Goal: Task Accomplishment & Management: Use online tool/utility

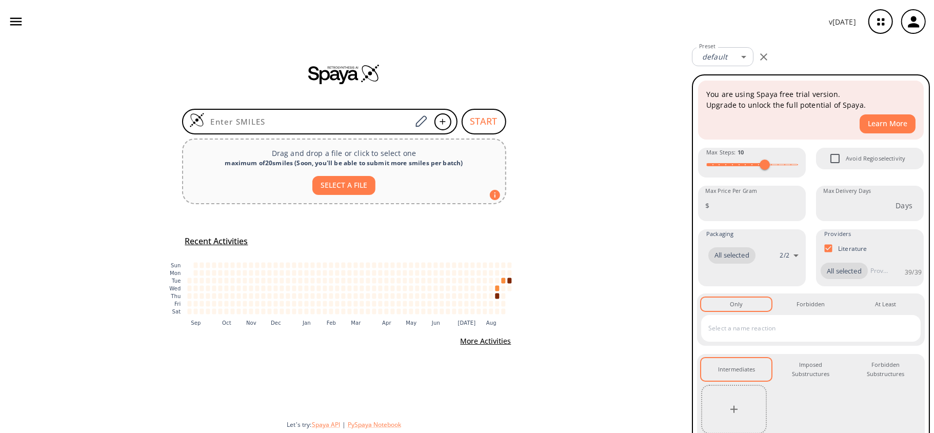
type input "FC(F)(Oc(cc1)cc2c1nc(NO)s2)F"
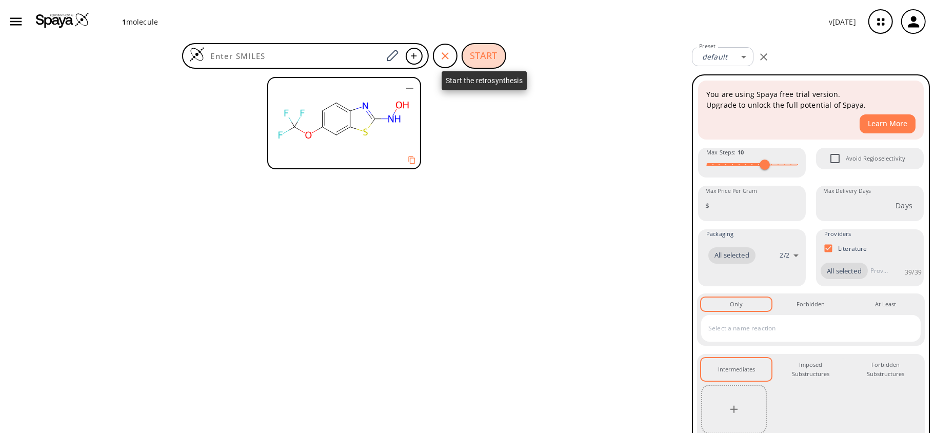
click at [470, 54] on button "START" at bounding box center [484, 56] width 45 height 26
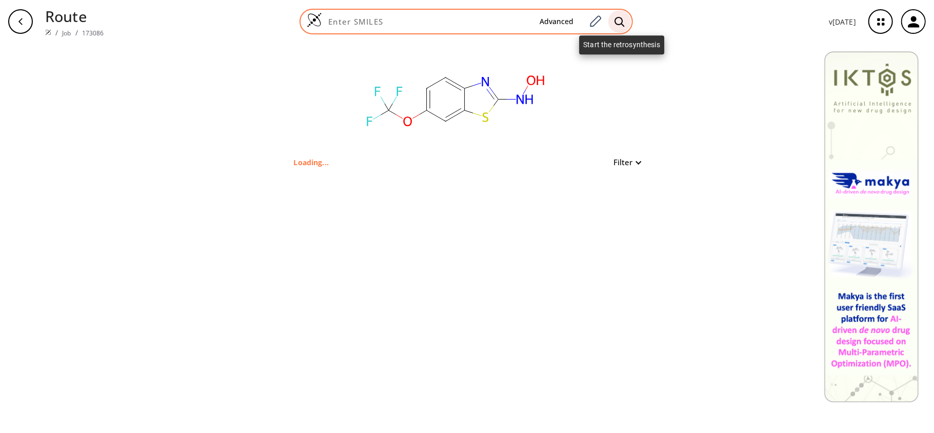
click at [620, 22] on icon at bounding box center [620, 21] width 10 height 11
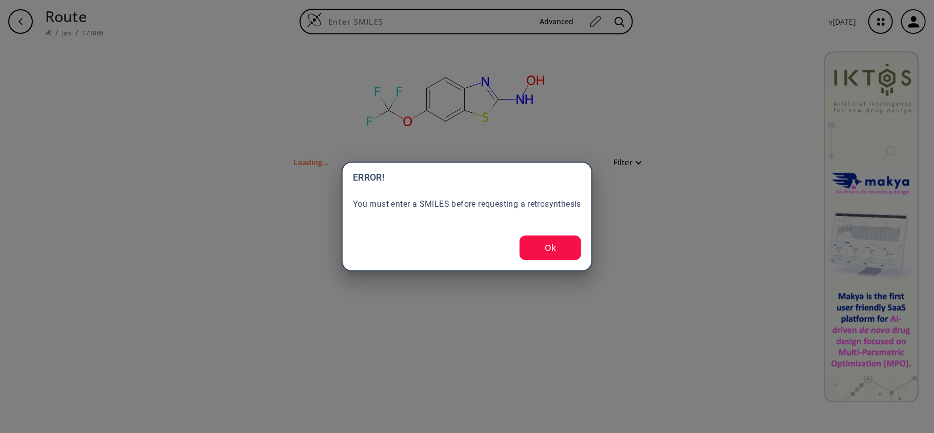
click at [560, 249] on button "Ok" at bounding box center [551, 247] width 62 height 25
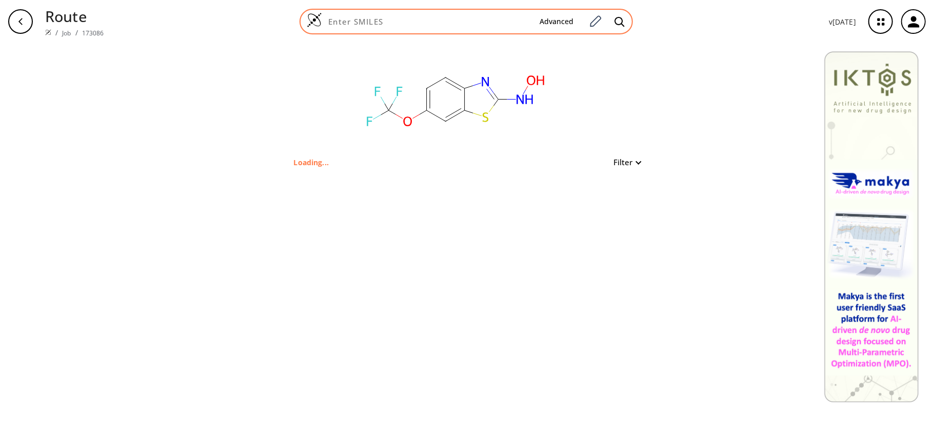
drag, startPoint x: 464, startPoint y: 7, endPoint x: 464, endPoint y: 15, distance: 8.2
click at [464, 9] on div "Route / Job / 173086 Advanced v [DATE]" at bounding box center [467, 21] width 934 height 43
click at [464, 15] on div "Advanced" at bounding box center [466, 22] width 333 height 26
paste input "FC(F)(Oc(cc1)cc2c1nc(NO)s2)F"
type input "FC(F)(Oc(cc1)cc2c1nc(NO)s2)F"
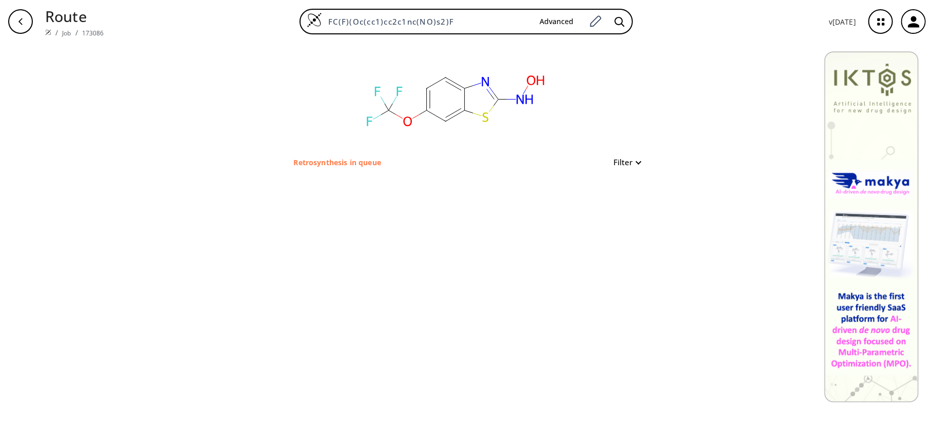
click at [618, 160] on button "Filter" at bounding box center [624, 163] width 33 height 8
click at [618, 160] on div at bounding box center [467, 216] width 934 height 433
click at [618, 160] on button "Filter" at bounding box center [624, 163] width 33 height 8
click at [618, 159] on div at bounding box center [467, 216] width 934 height 433
click at [618, 159] on button "Filter" at bounding box center [624, 163] width 33 height 8
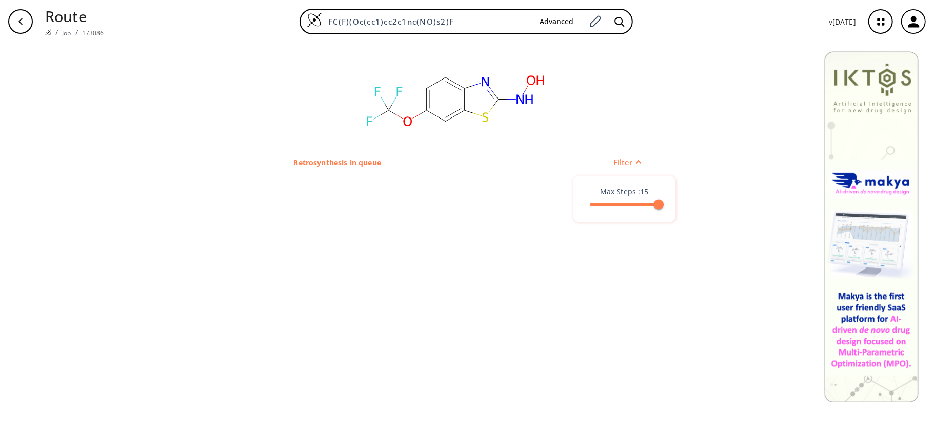
click at [623, 151] on div at bounding box center [467, 216] width 934 height 433
click at [623, 156] on div "Filter" at bounding box center [624, 162] width 33 height 12
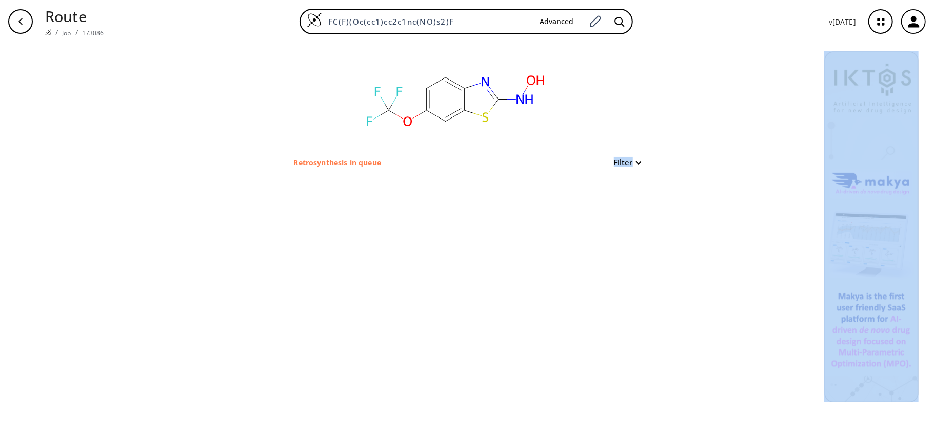
click at [623, 156] on div "Filter" at bounding box center [624, 162] width 33 height 12
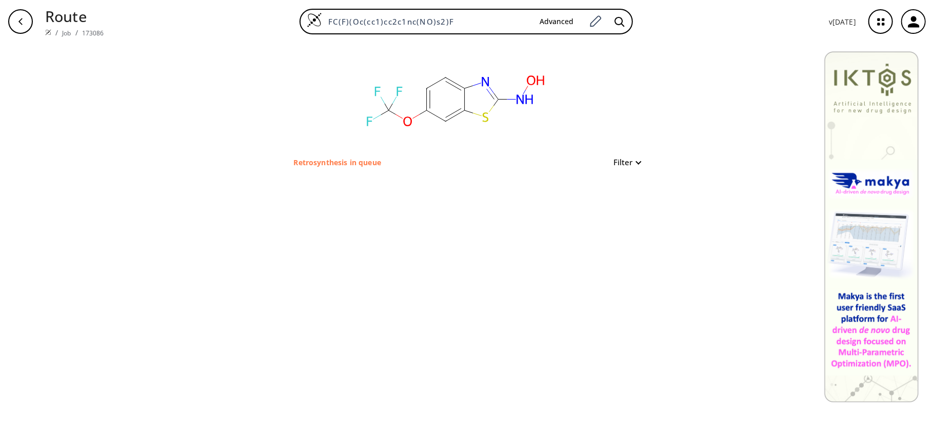
click at [676, 118] on div "clear Retrosynthesis in queue Filter" at bounding box center [467, 238] width 934 height 390
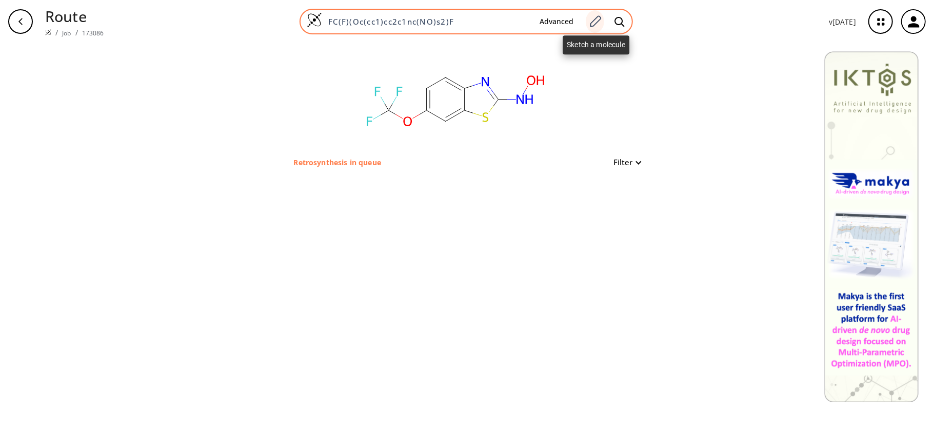
click at [596, 25] on icon at bounding box center [595, 20] width 11 height 11
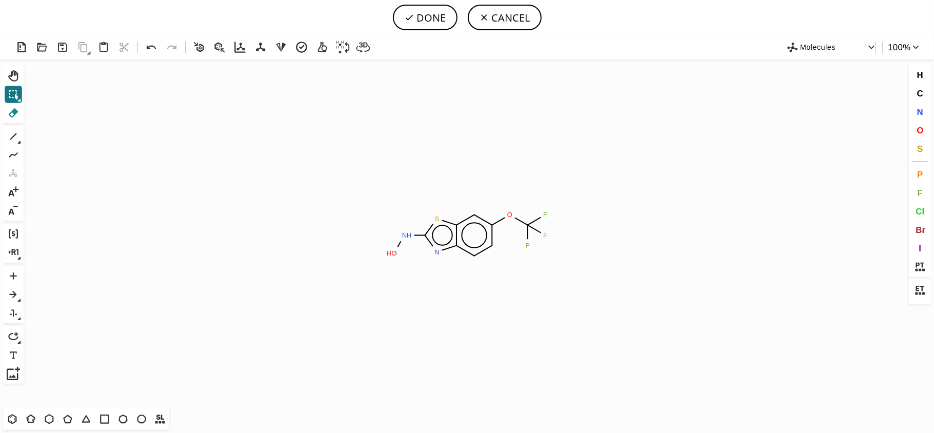
click at [13, 117] on icon at bounding box center [13, 112] width 13 height 13
click at [3, 133] on div "1 Alt+E + -" at bounding box center [13, 173] width 21 height 94
click at [8, 137] on icon at bounding box center [13, 136] width 13 height 13
click at [425, 26] on button "DONE" at bounding box center [425, 18] width 65 height 26
type input "O(C)c1cc2sc(NO)nc2cc1"
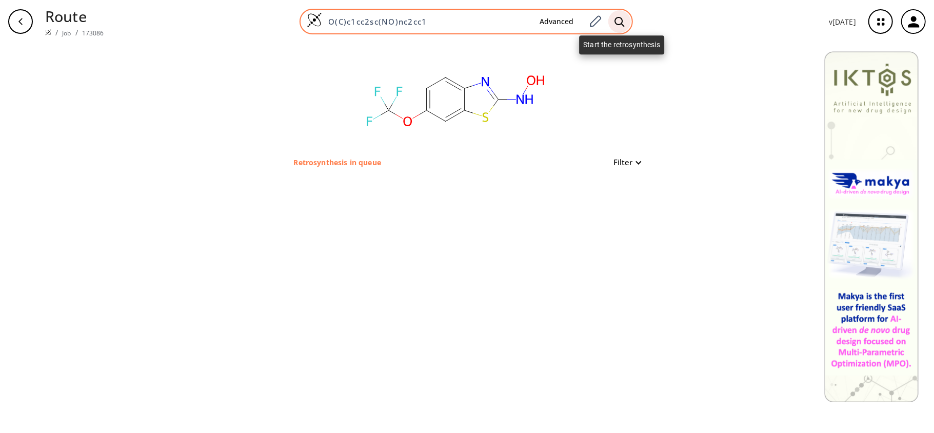
click at [619, 23] on icon at bounding box center [620, 21] width 10 height 11
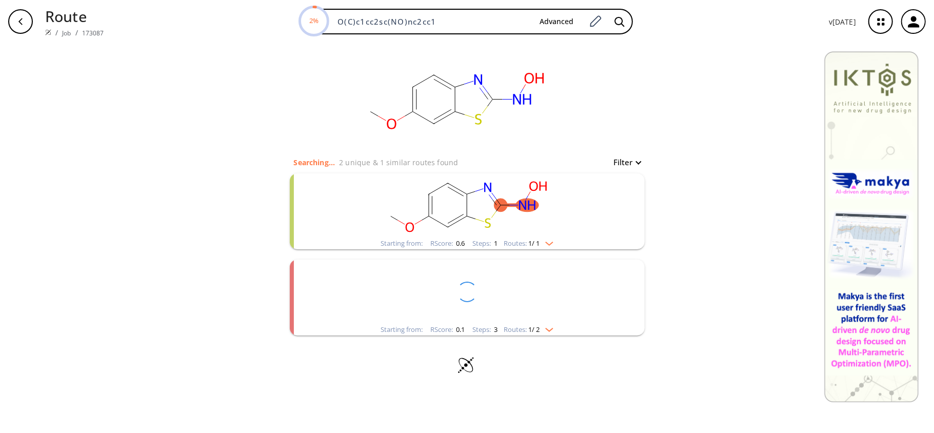
click at [536, 231] on rect "clusters" at bounding box center [467, 205] width 267 height 64
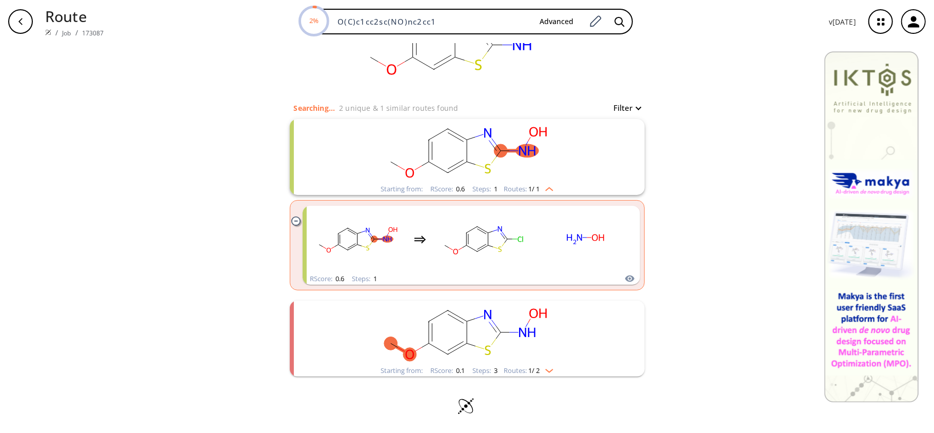
scroll to position [55, 0]
click at [529, 333] on icon "clusters" at bounding box center [531, 332] width 7 height 9
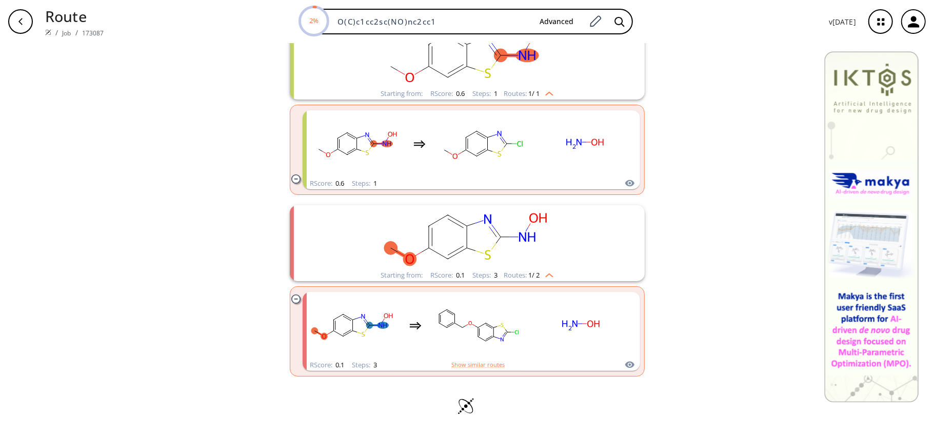
scroll to position [150, 0]
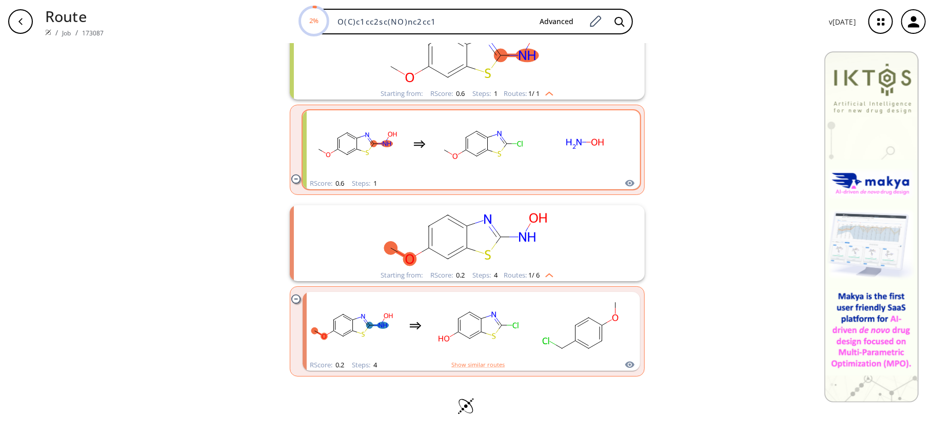
click at [490, 140] on rect "clusters" at bounding box center [482, 144] width 92 height 64
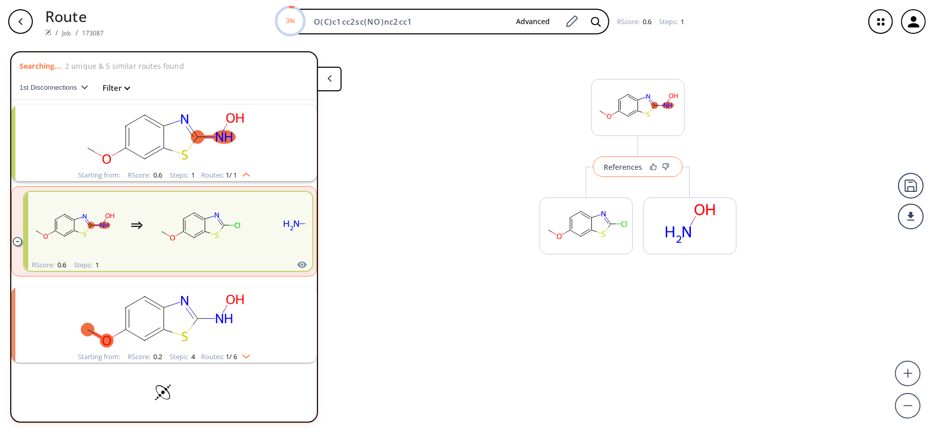
click at [645, 176] on button "References" at bounding box center [638, 166] width 90 height 21
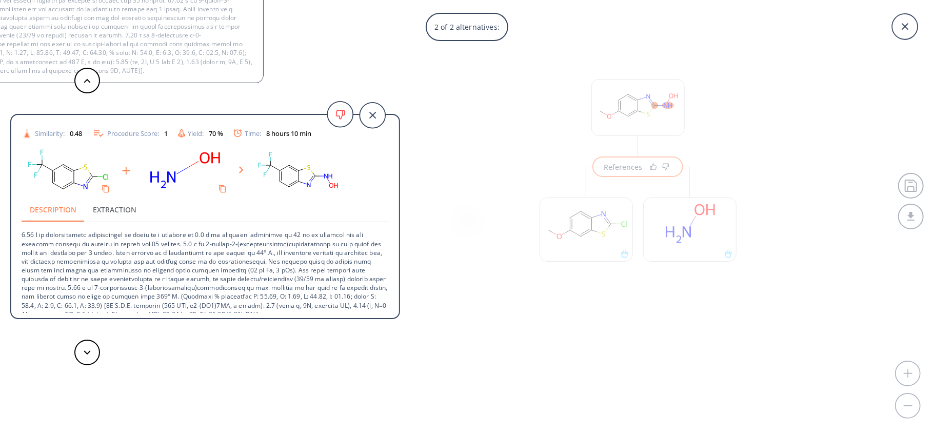
scroll to position [45, 0]
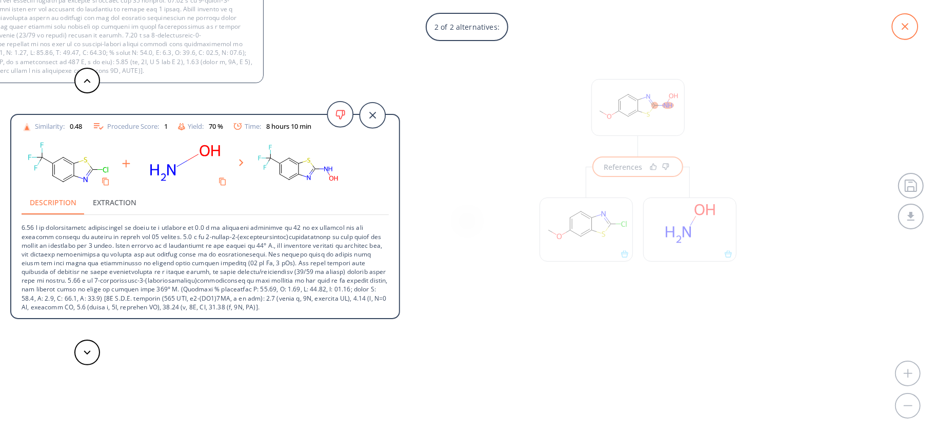
click at [906, 25] on icon at bounding box center [905, 26] width 7 height 7
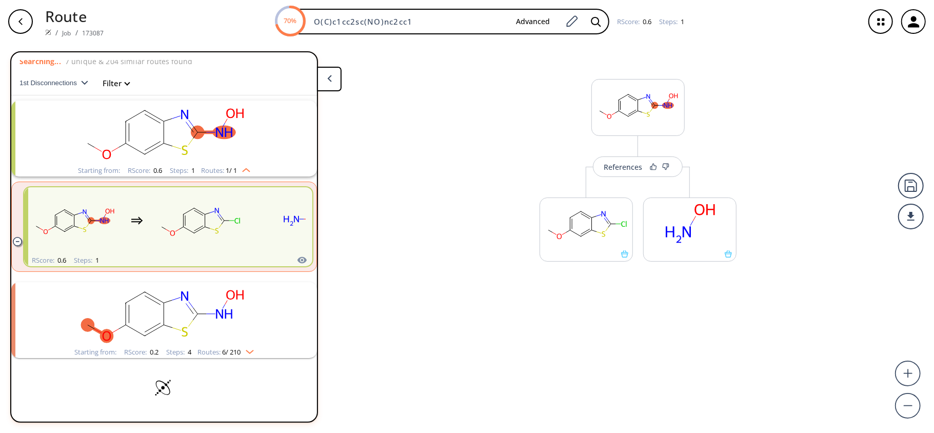
scroll to position [0, 0]
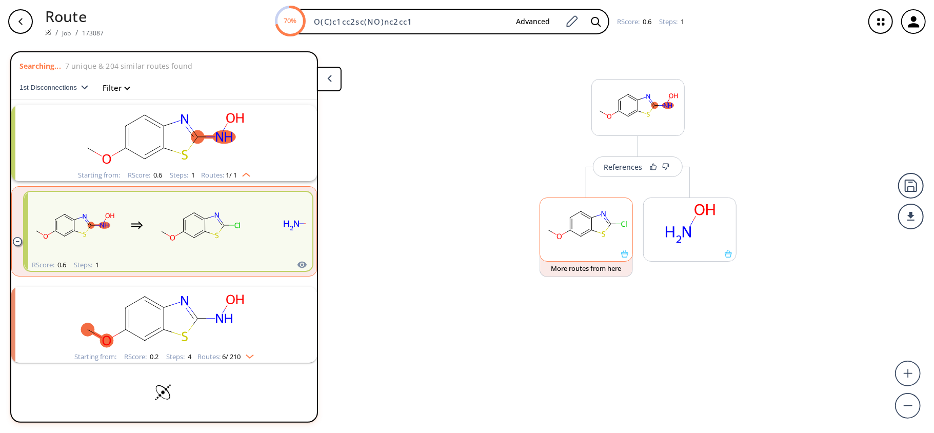
click at [585, 243] on rect at bounding box center [586, 224] width 92 height 52
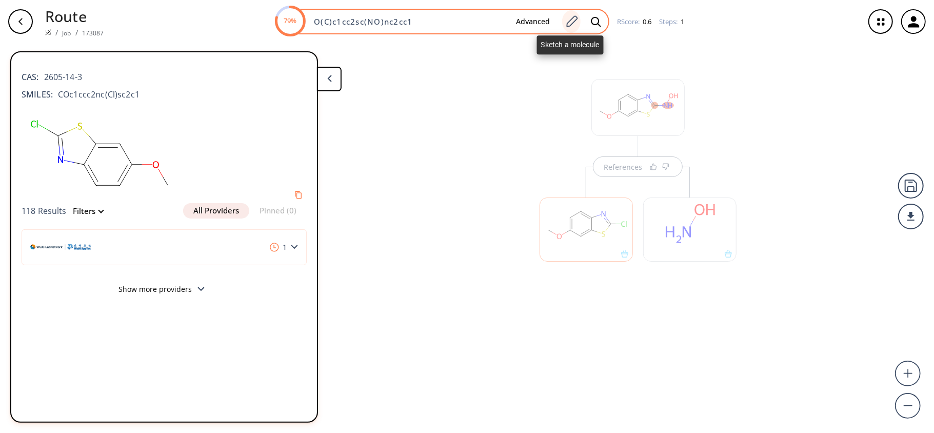
click at [575, 22] on icon at bounding box center [572, 21] width 14 height 13
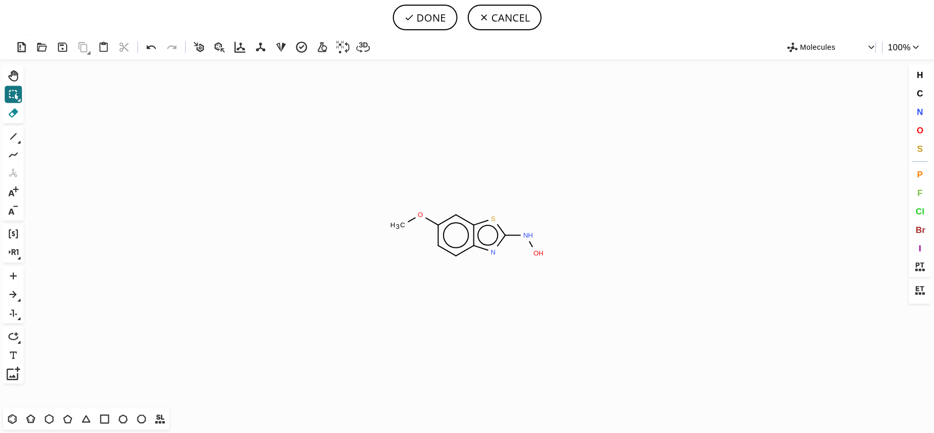
click at [14, 111] on icon at bounding box center [14, 112] width 10 height 9
click at [921, 207] on span "Cl" at bounding box center [920, 211] width 9 height 10
click at [531, 237] on tspan "Cl" at bounding box center [531, 237] width 7 height 8
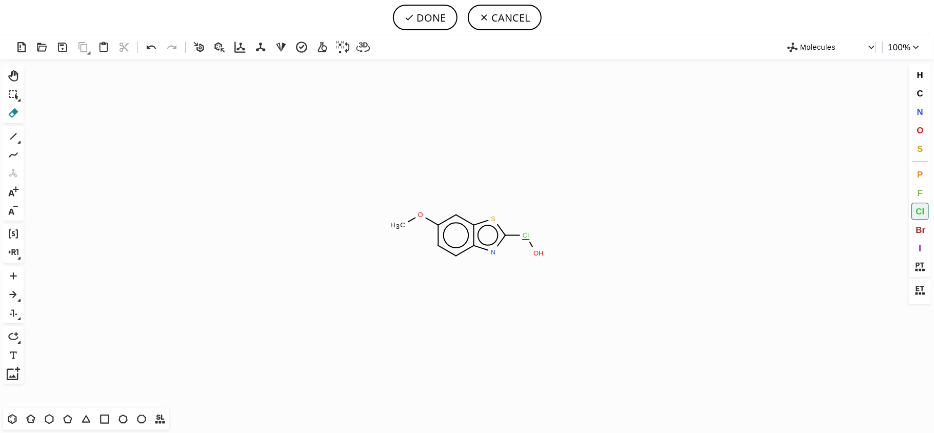
click at [9, 116] on icon at bounding box center [13, 112] width 13 height 13
click at [535, 246] on icon at bounding box center [531, 245] width 12 height 12
drag, startPoint x: 535, startPoint y: 247, endPoint x: 536, endPoint y: 253, distance: 6.3
click at [538, 251] on tspan "O" at bounding box center [535, 253] width 5 height 8
click at [13, 134] on icon at bounding box center [13, 136] width 13 height 13
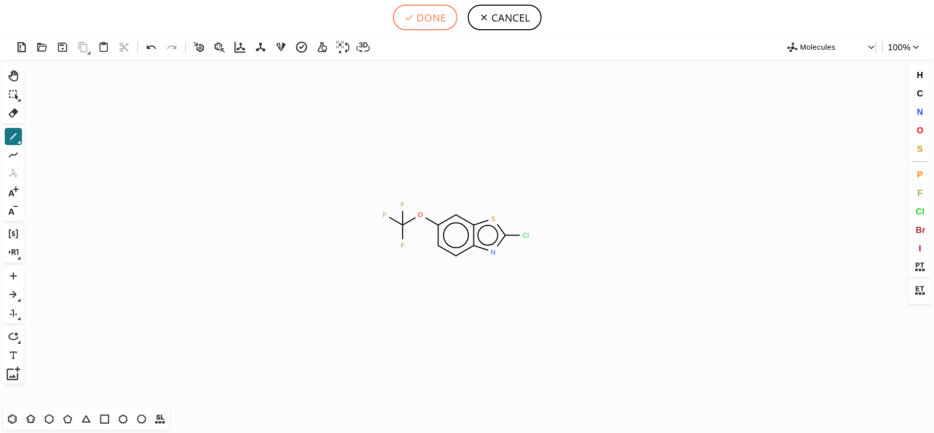
click at [429, 13] on button "DONE" at bounding box center [425, 18] width 65 height 26
type input "O(c1ccc2c(sc(n2)Cl)c1)C(F)(F)F"
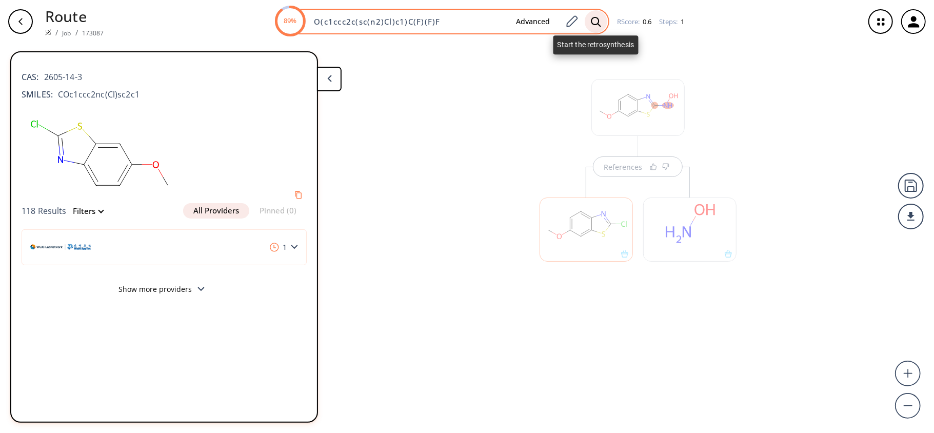
click at [594, 19] on icon at bounding box center [596, 21] width 10 height 11
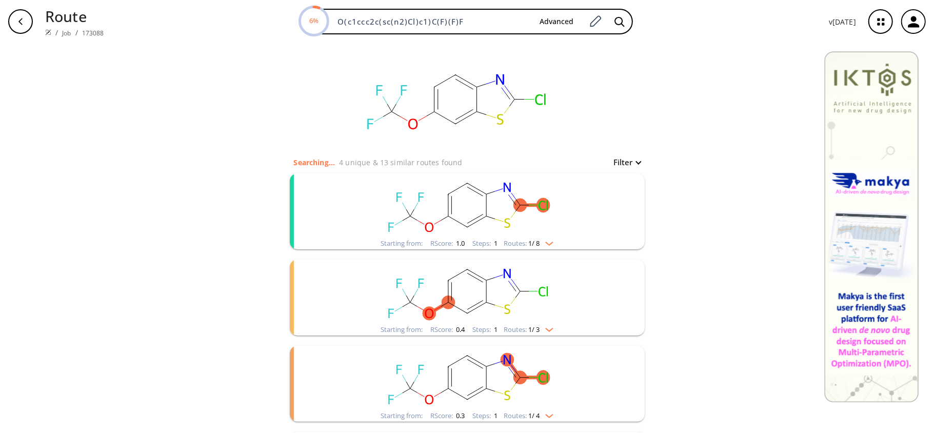
click at [521, 191] on rect "clusters" at bounding box center [467, 205] width 267 height 64
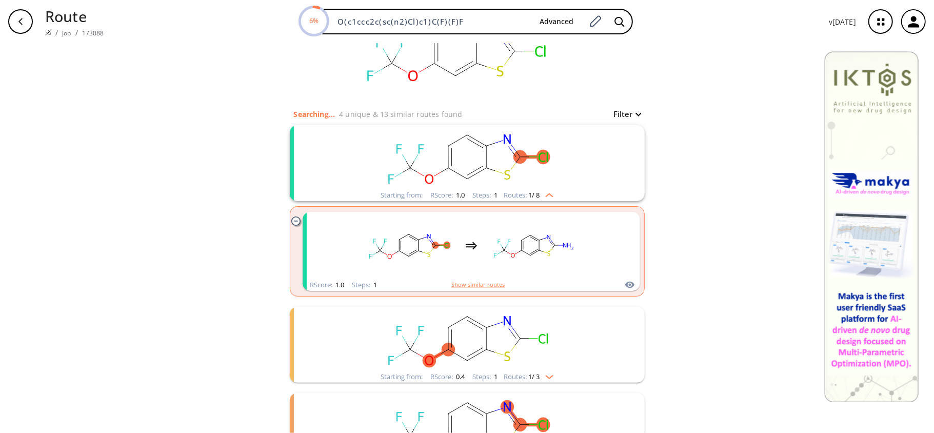
scroll to position [68, 0]
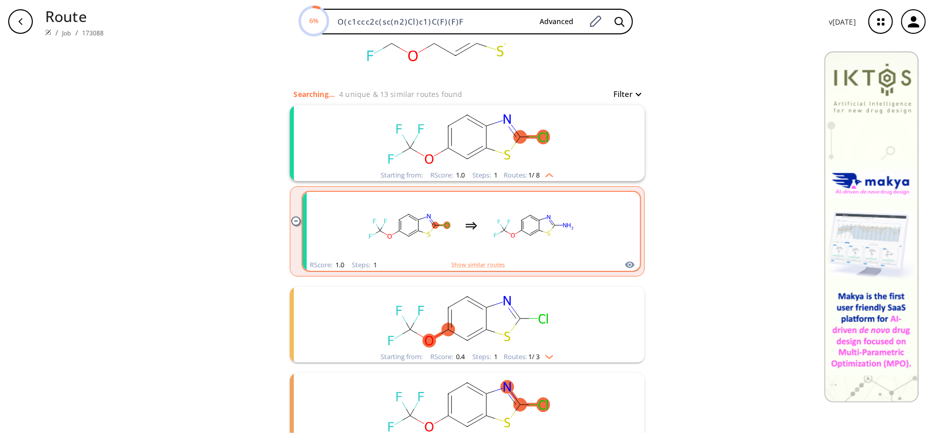
click at [542, 221] on rect "clusters" at bounding box center [534, 225] width 92 height 64
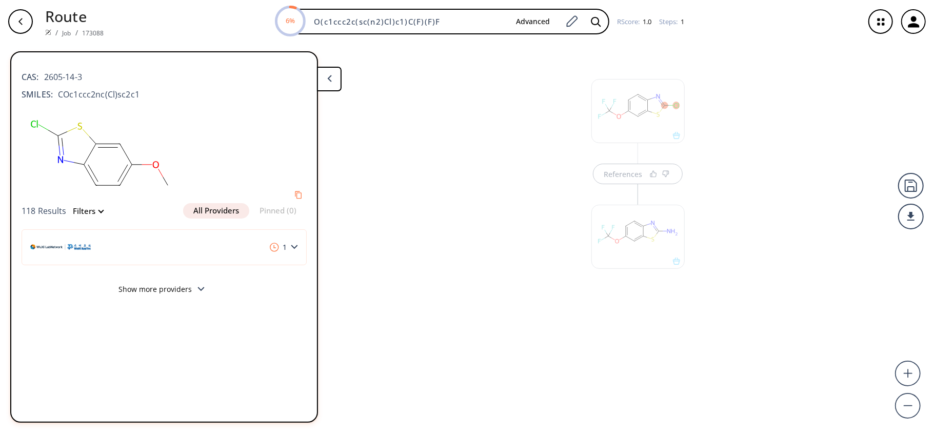
click at [327, 87] on button at bounding box center [329, 79] width 25 height 25
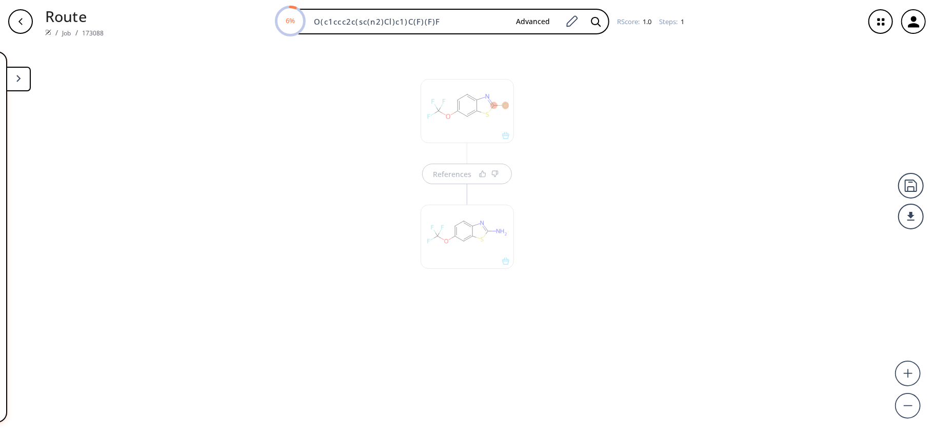
click at [319, 185] on div "References" at bounding box center [467, 234] width 934 height 382
click at [440, 173] on div "References" at bounding box center [452, 174] width 38 height 7
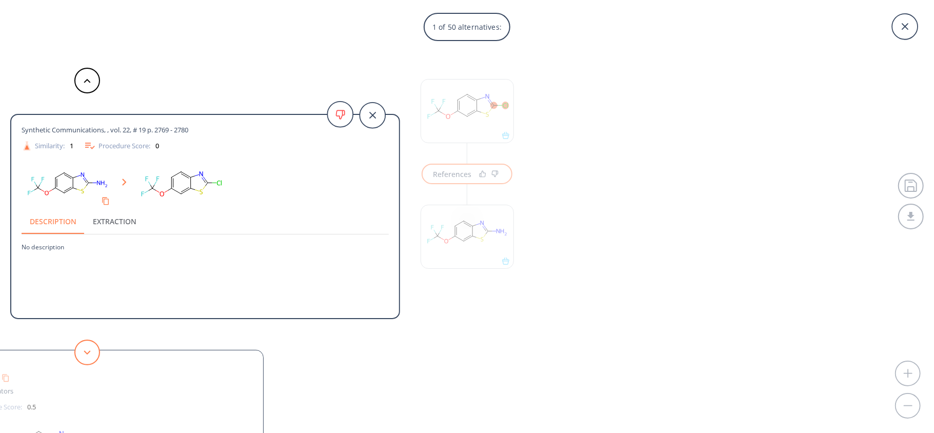
click at [84, 351] on polygon at bounding box center [87, 352] width 7 height 4
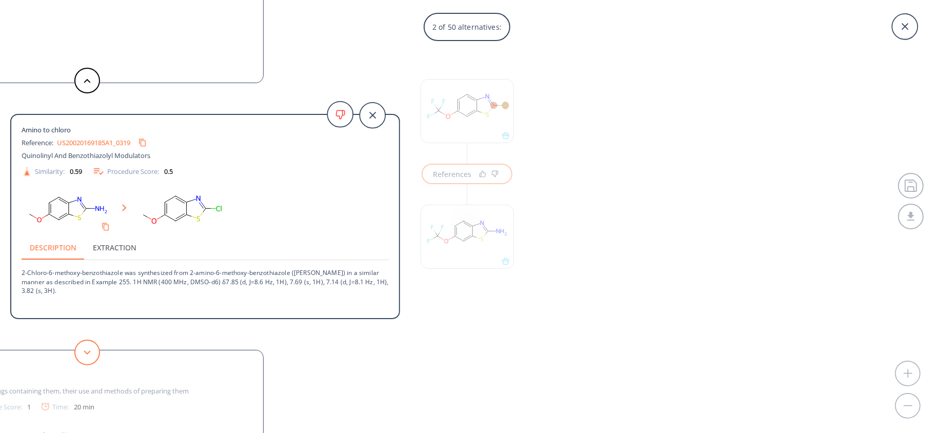
click at [84, 351] on polygon at bounding box center [87, 352] width 7 height 4
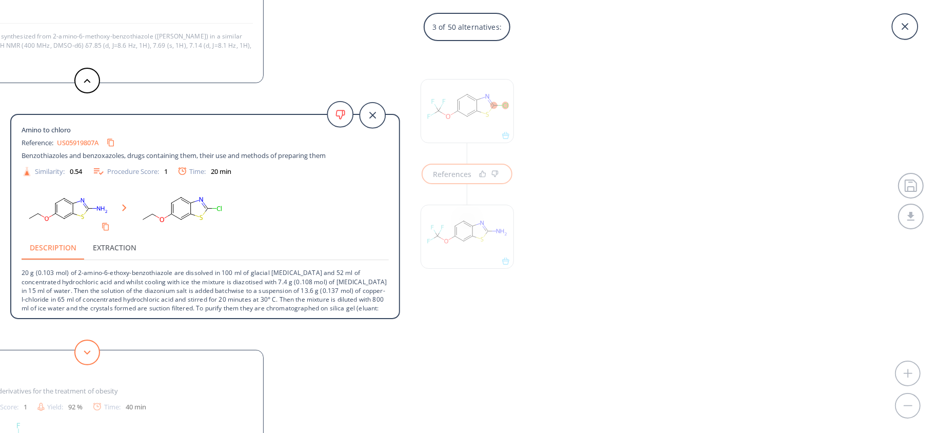
click at [87, 345] on button at bounding box center [87, 353] width 26 height 26
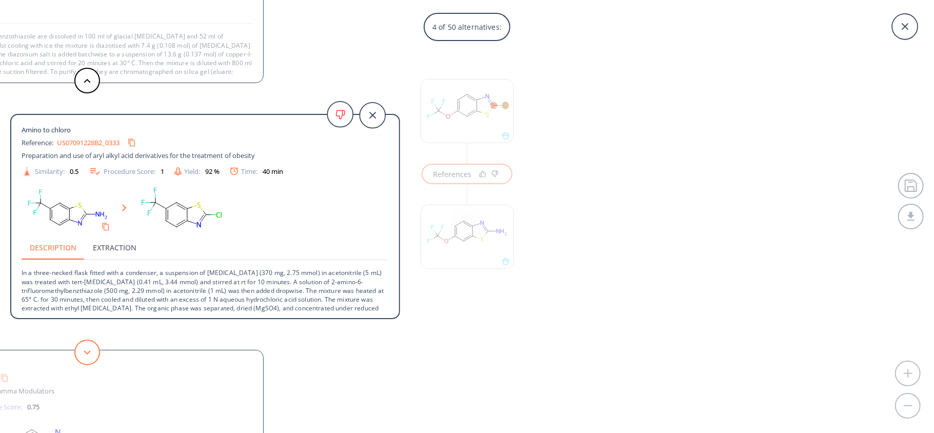
click at [87, 345] on button at bounding box center [87, 353] width 26 height 26
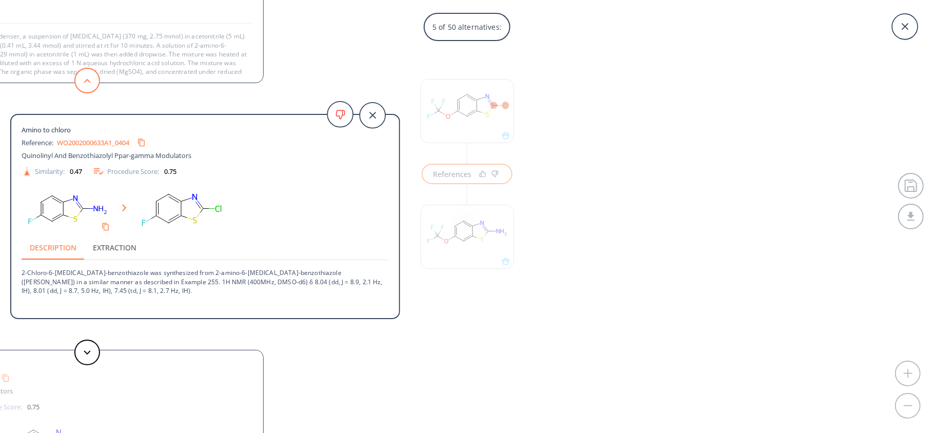
click at [86, 79] on icon at bounding box center [87, 80] width 7 height 5
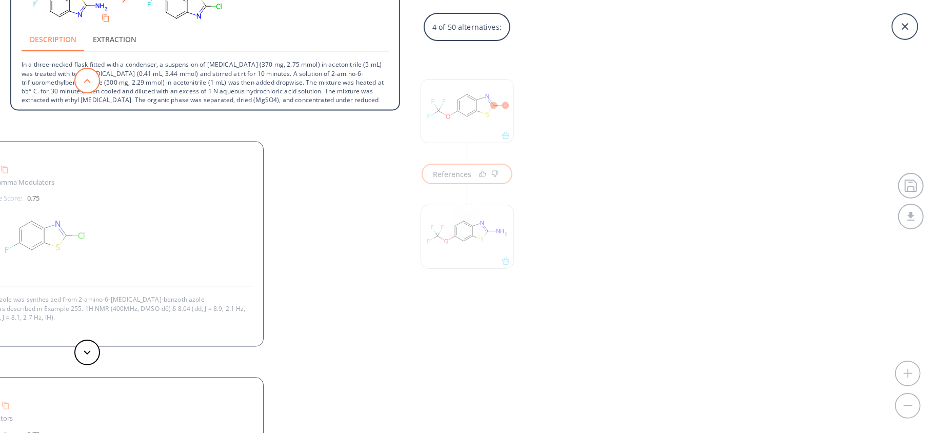
click at [86, 79] on icon at bounding box center [87, 80] width 7 height 5
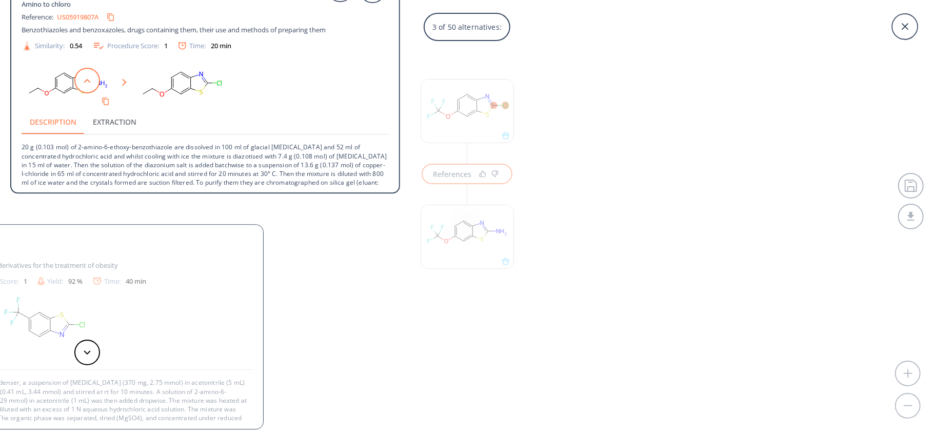
click at [86, 79] on icon at bounding box center [87, 80] width 7 height 5
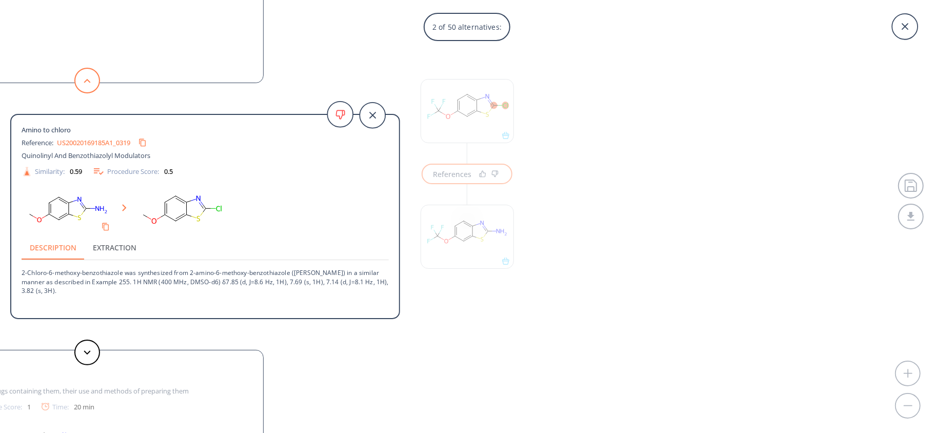
click at [86, 79] on icon at bounding box center [87, 80] width 7 height 5
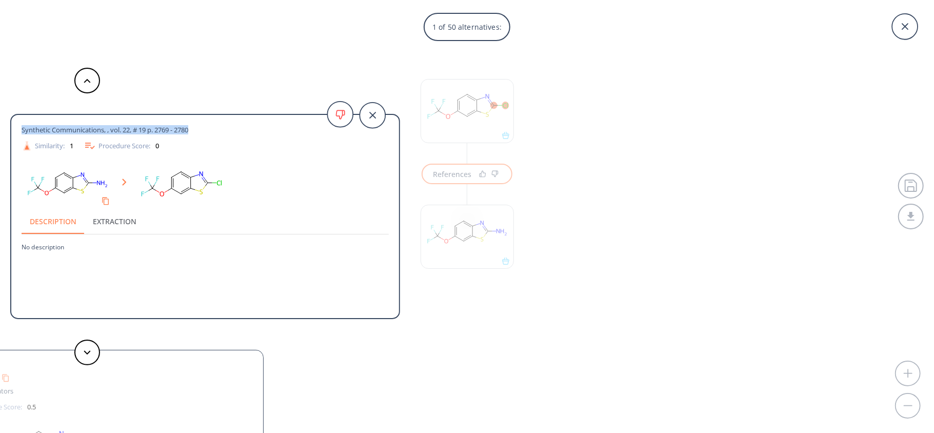
drag, startPoint x: 21, startPoint y: 128, endPoint x: 198, endPoint y: 127, distance: 177.5
click at [198, 127] on div "Synthetic Communications, , vol. 22, # 19 p. 2769 - 2780 Similarity: 1 Procedur…" at bounding box center [205, 218] width 388 height 190
copy span "Synthetic Communications, , vol. 22, # 19 p. 2769 - 2780"
click at [90, 353] on icon at bounding box center [87, 352] width 7 height 5
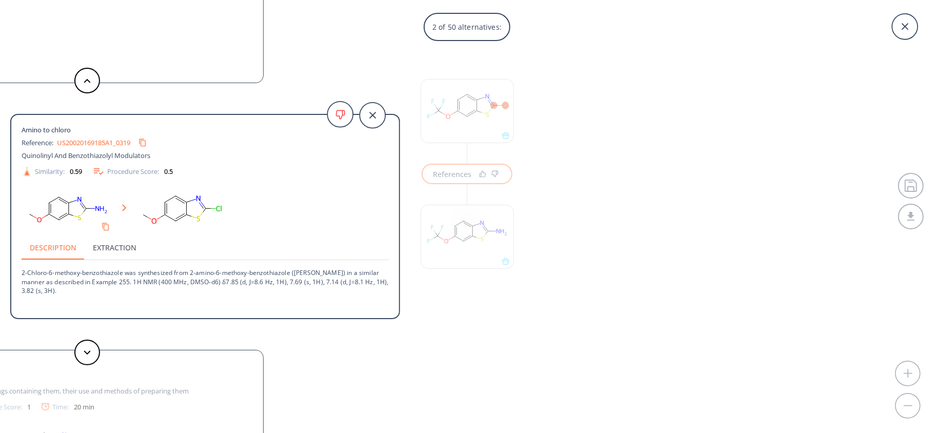
click at [82, 140] on link "US20020169185A1_0319" at bounding box center [93, 143] width 73 height 7
click at [84, 350] on icon at bounding box center [87, 352] width 7 height 5
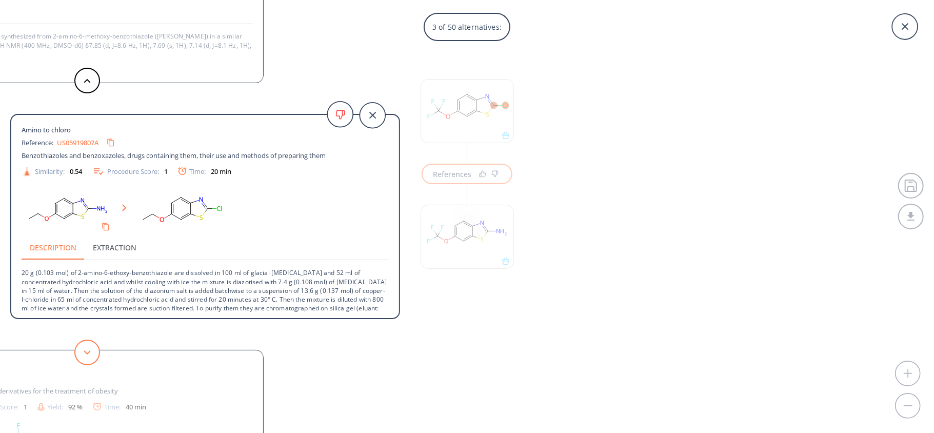
click at [85, 350] on icon at bounding box center [87, 352] width 7 height 5
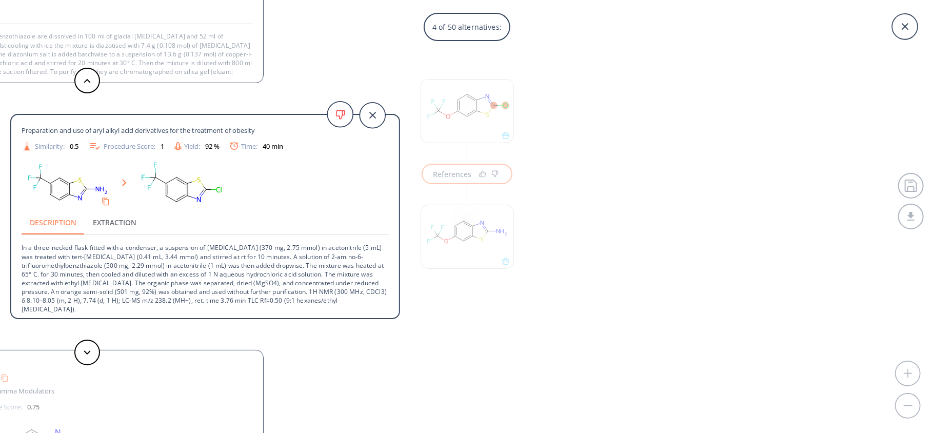
scroll to position [28, 0]
click at [98, 350] on button at bounding box center [87, 353] width 26 height 26
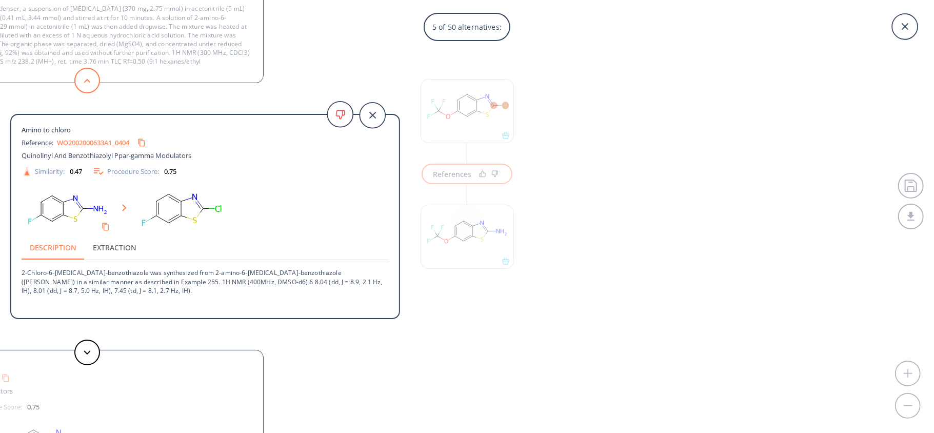
click at [89, 82] on polygon at bounding box center [87, 80] width 7 height 4
click at [82, 345] on button at bounding box center [87, 353] width 26 height 26
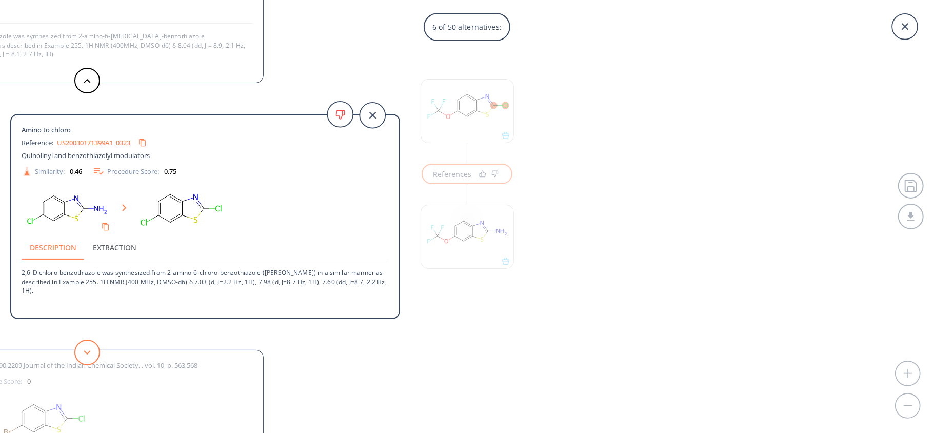
click at [82, 345] on button at bounding box center [87, 353] width 26 height 26
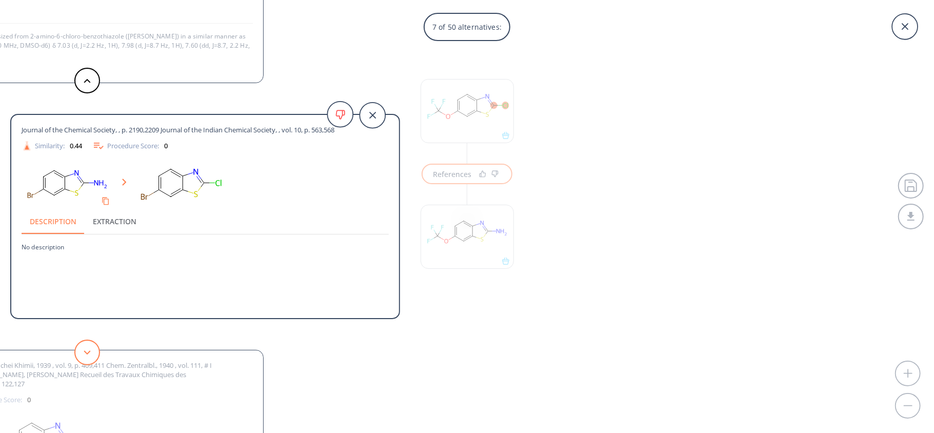
click at [82, 345] on button at bounding box center [87, 353] width 26 height 26
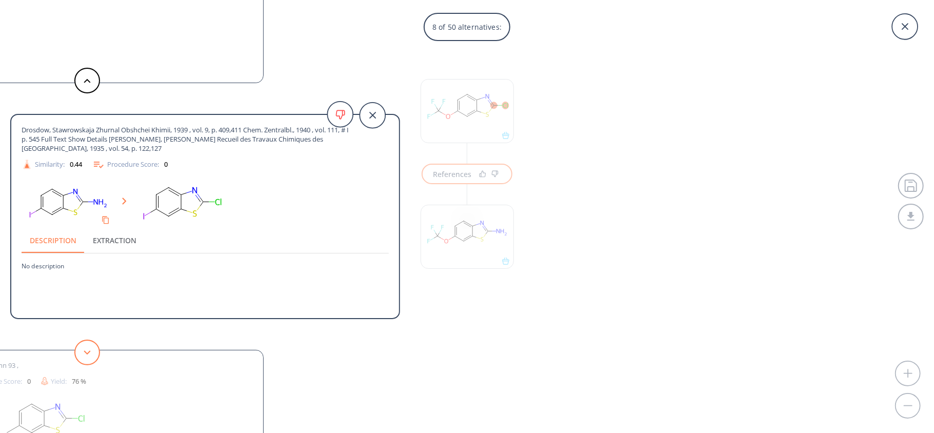
click at [82, 345] on button at bounding box center [87, 353] width 26 height 26
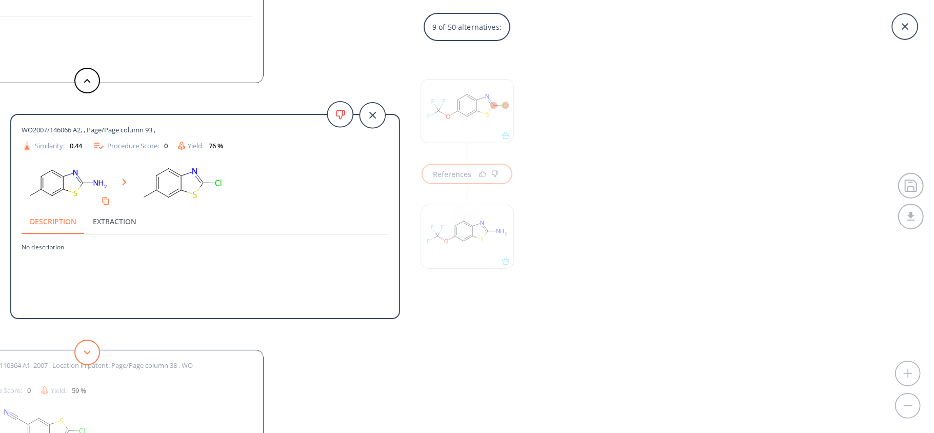
click at [82, 345] on button at bounding box center [87, 353] width 26 height 26
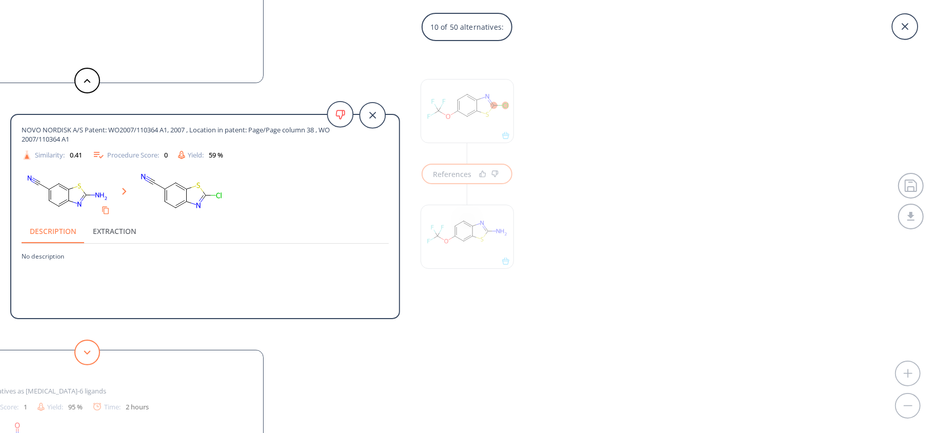
click at [82, 345] on button at bounding box center [87, 353] width 26 height 26
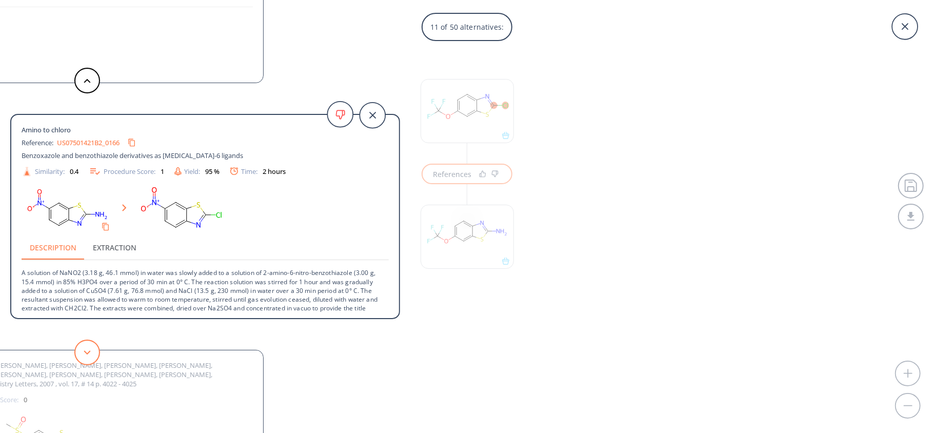
click at [82, 345] on button at bounding box center [87, 353] width 26 height 26
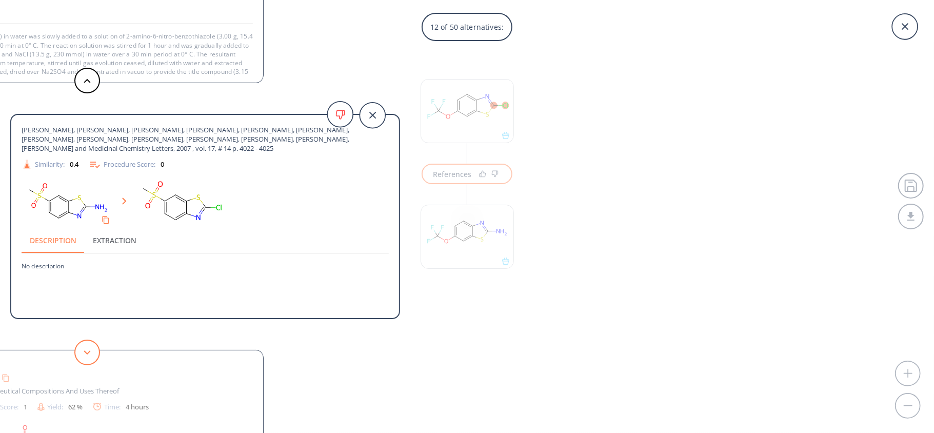
click at [83, 358] on button at bounding box center [87, 353] width 26 height 26
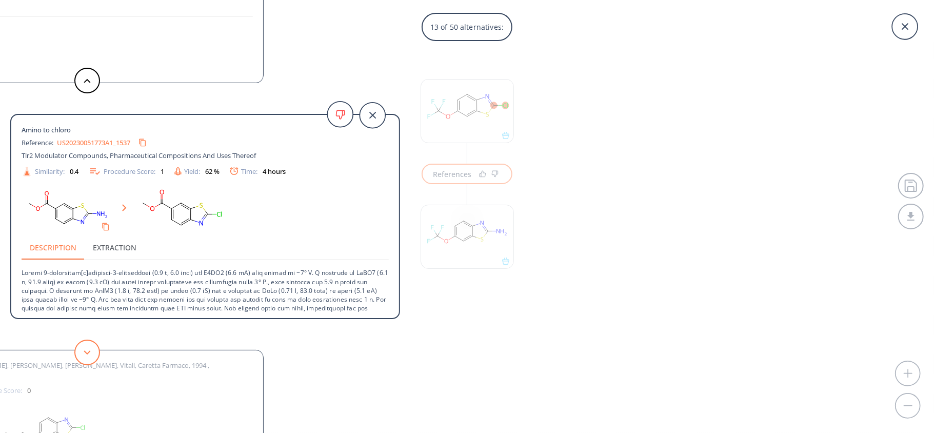
click at [83, 358] on button at bounding box center [87, 353] width 26 height 26
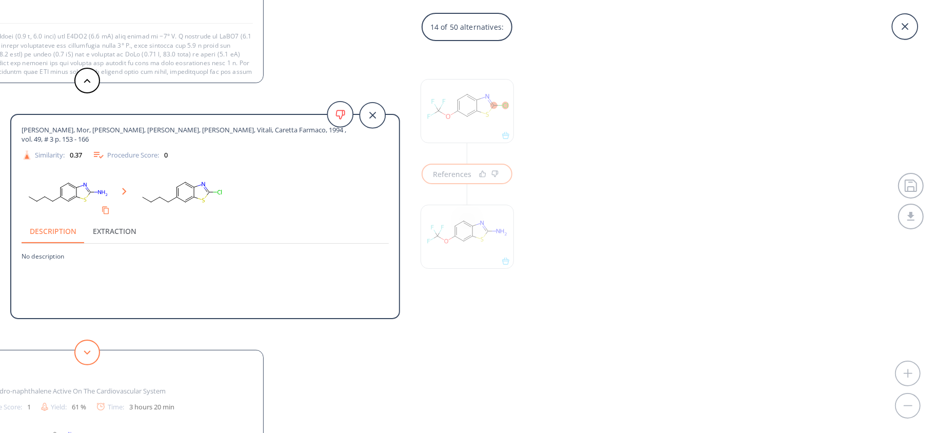
click at [83, 358] on button at bounding box center [87, 353] width 26 height 26
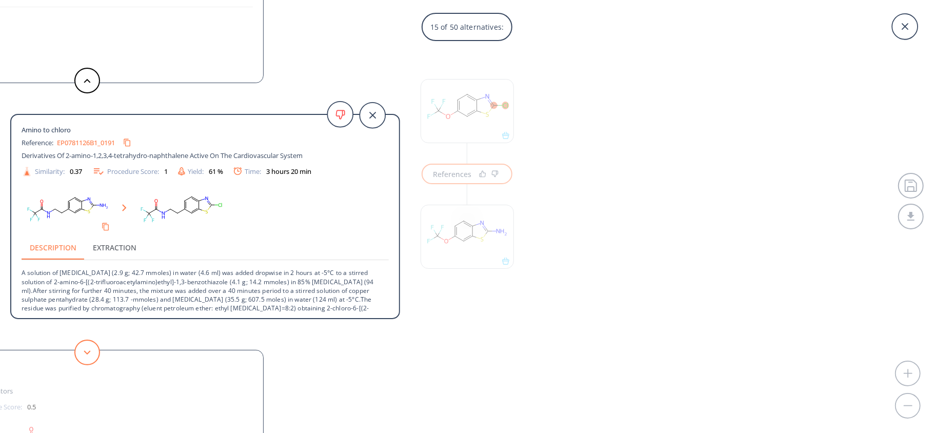
click at [83, 358] on button at bounding box center [87, 353] width 26 height 26
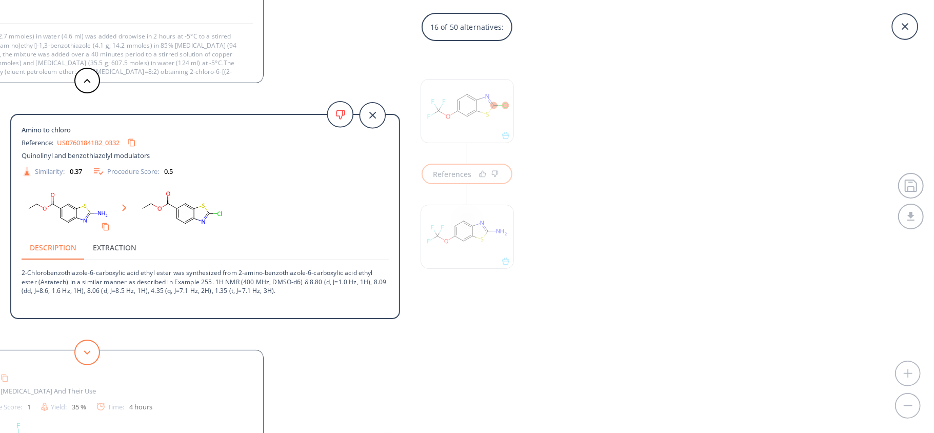
click at [81, 351] on button at bounding box center [87, 353] width 26 height 26
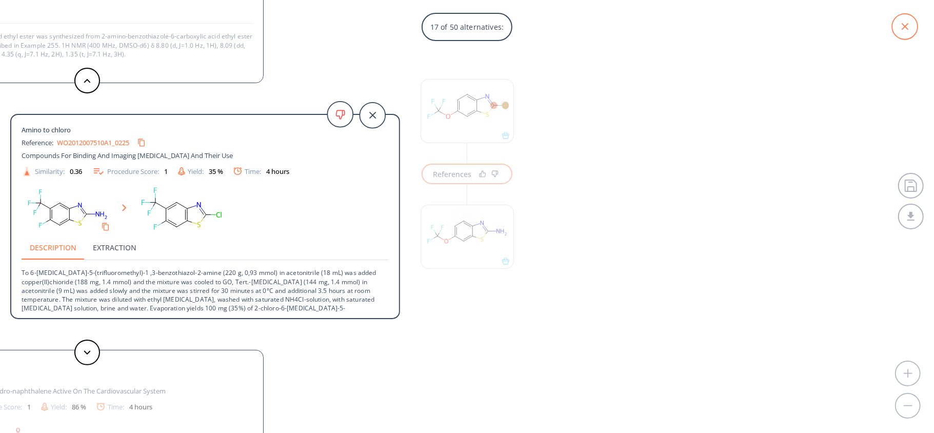
click at [903, 26] on icon at bounding box center [905, 27] width 26 height 26
